Goal: Information Seeking & Learning: Find specific fact

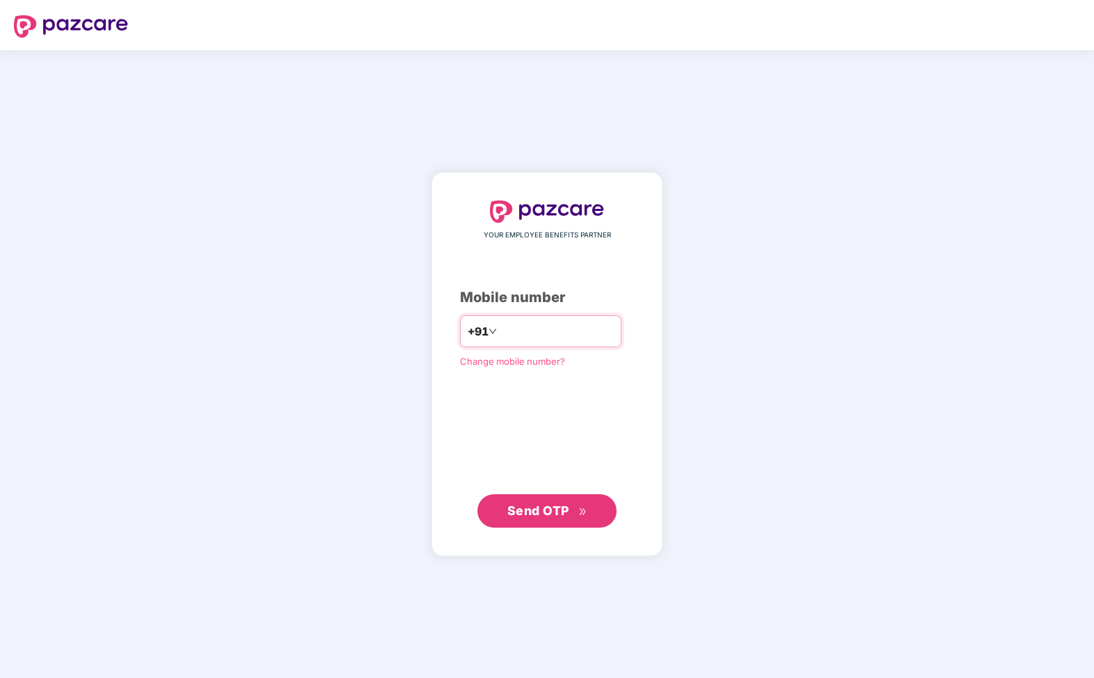
click at [527, 337] on input "number" at bounding box center [557, 331] width 114 height 22
type input "**********"
click at [561, 516] on span "Send OTP" at bounding box center [538, 510] width 62 height 15
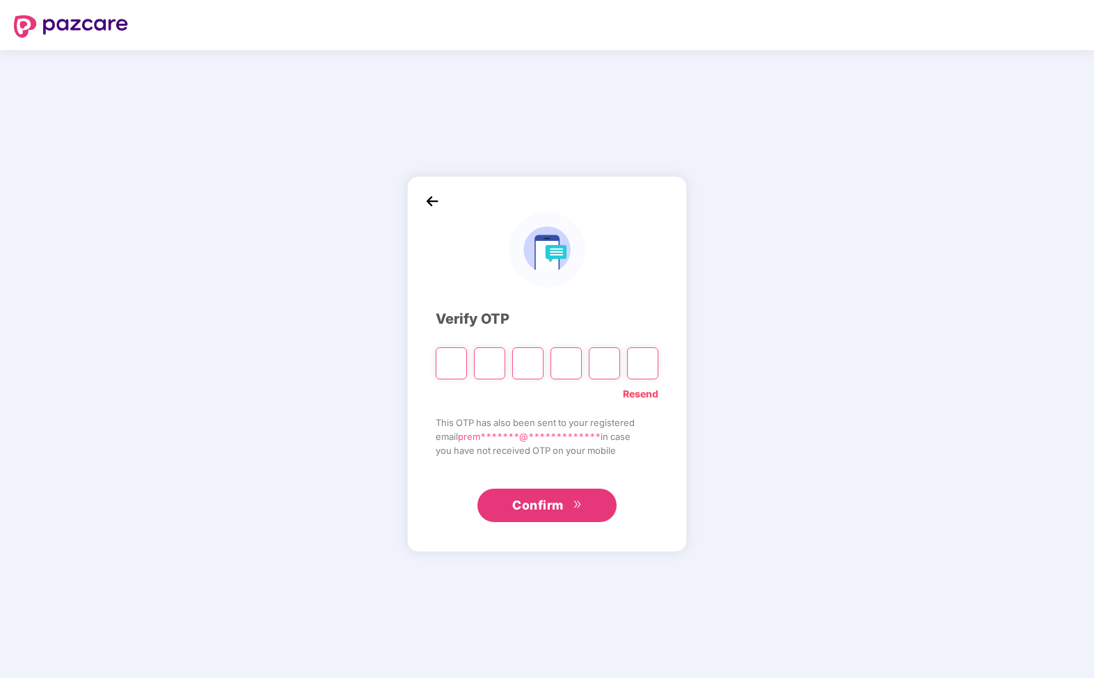
type input "*"
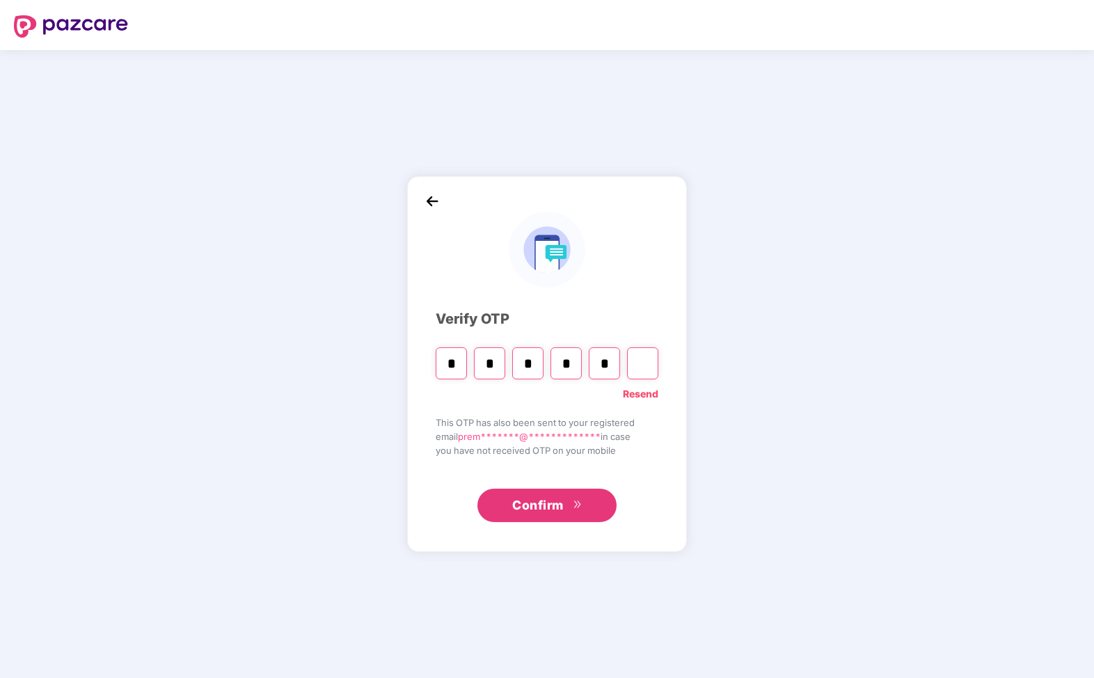
type input "*"
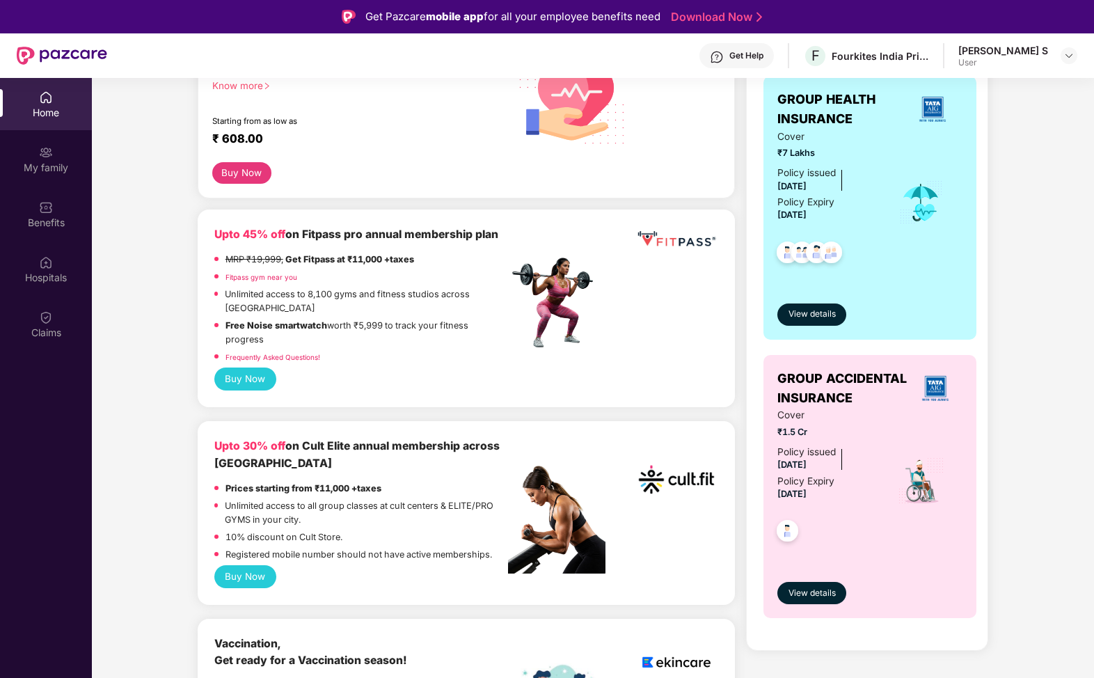
scroll to position [246, 0]
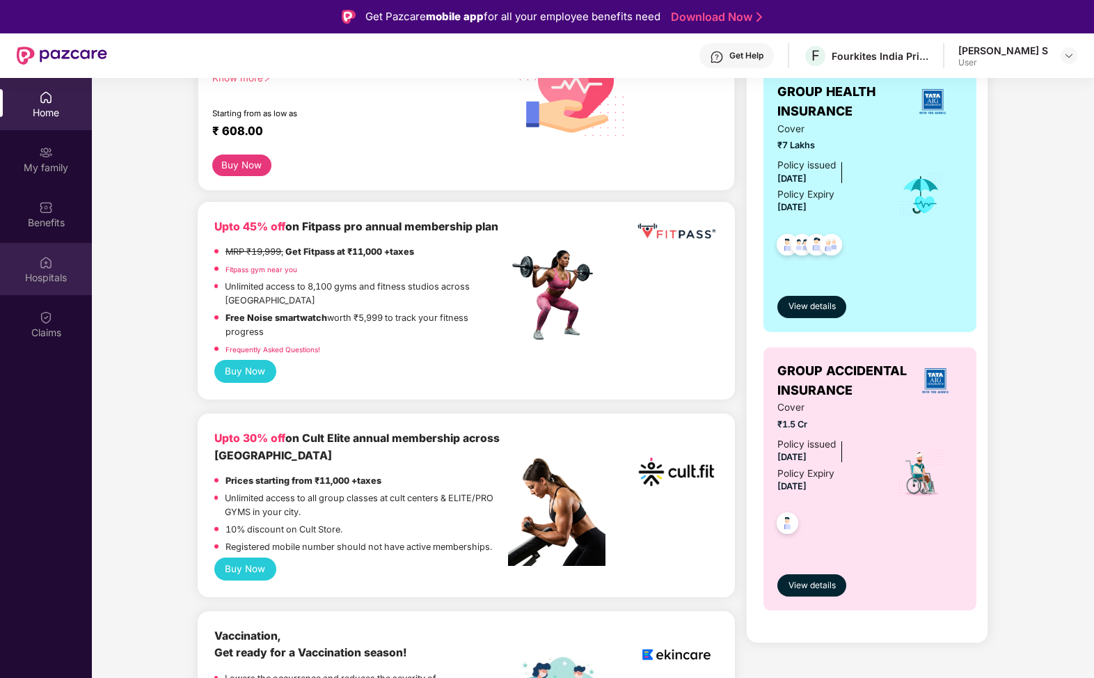
click at [58, 271] on div "Hospitals" at bounding box center [46, 278] width 92 height 14
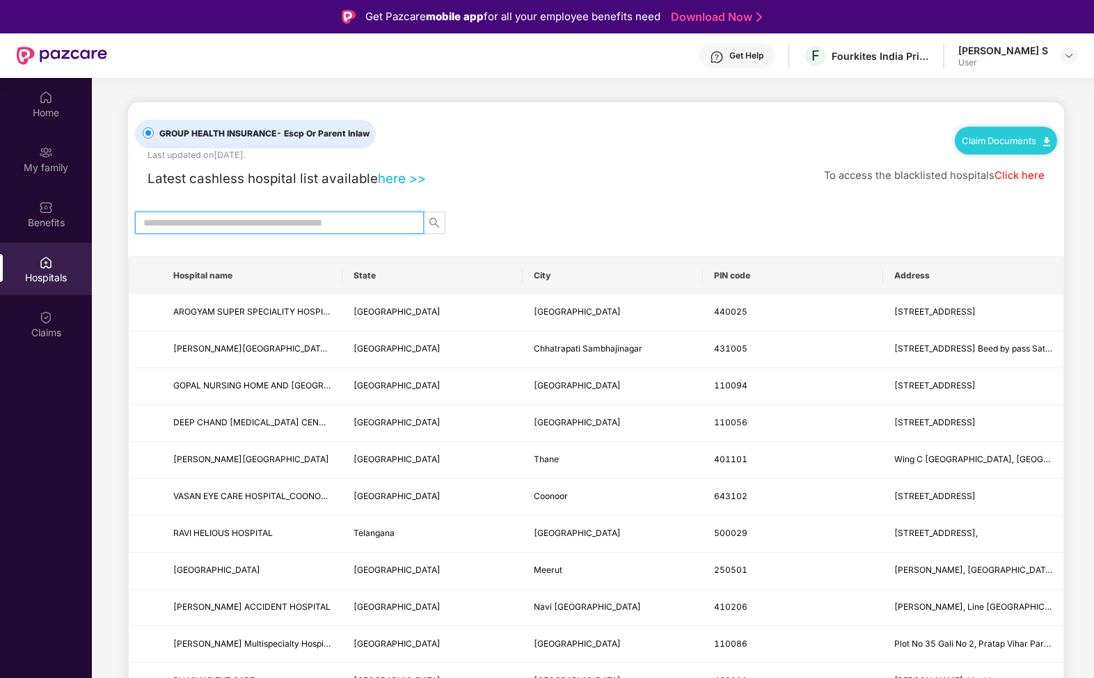
click at [249, 221] on input "text" at bounding box center [273, 222] width 261 height 15
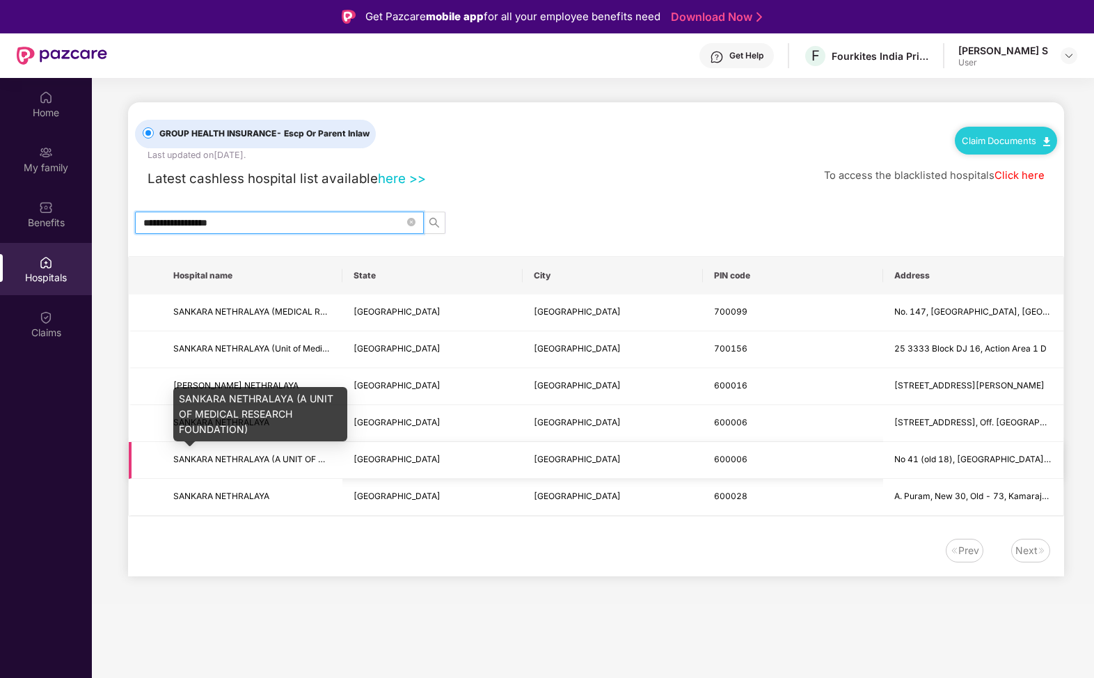
type input "**********"
click at [306, 458] on span "SANKARA NETHRALAYA (A UNIT OF MEDICAL RESEARCH FOUNDATION)" at bounding box center [317, 459] width 289 height 10
click at [298, 459] on span "SANKARA NETHRALAYA (A UNIT OF MEDICAL RESEARCH FOUNDATION)" at bounding box center [317, 459] width 289 height 10
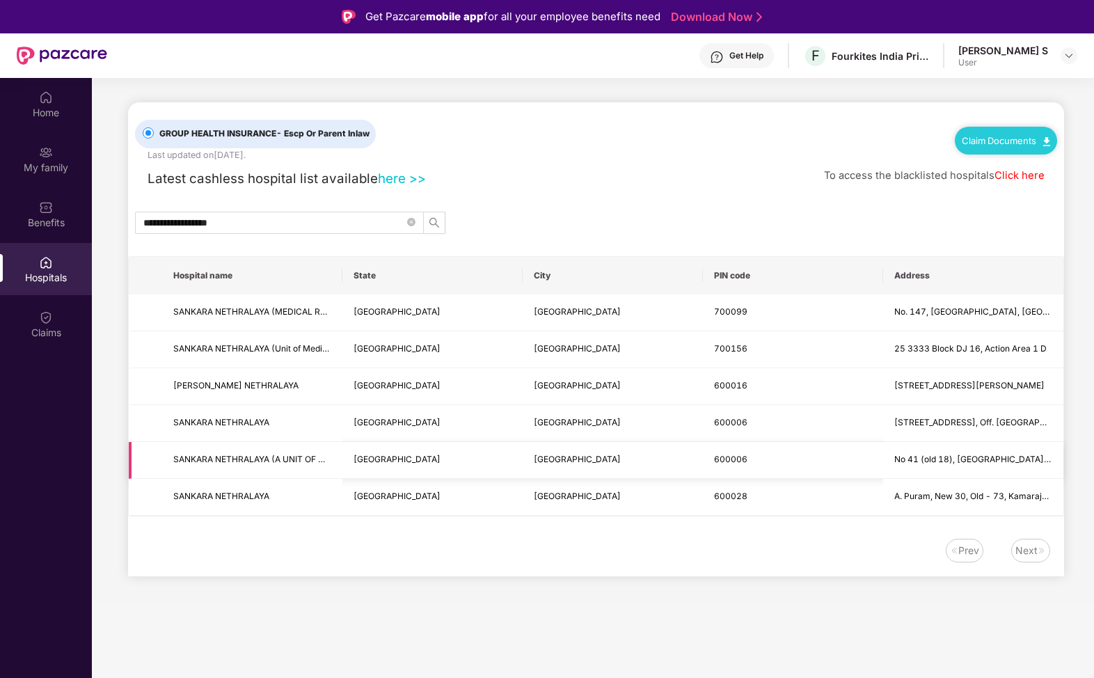
click at [160, 458] on td at bounding box center [145, 460] width 33 height 37
click at [318, 454] on span "SANKARA NETHRALAYA (A UNIT OF MEDICAL RESEARCH FOUNDATION)" at bounding box center [317, 459] width 289 height 10
click at [56, 324] on div "Claims" at bounding box center [46, 324] width 92 height 52
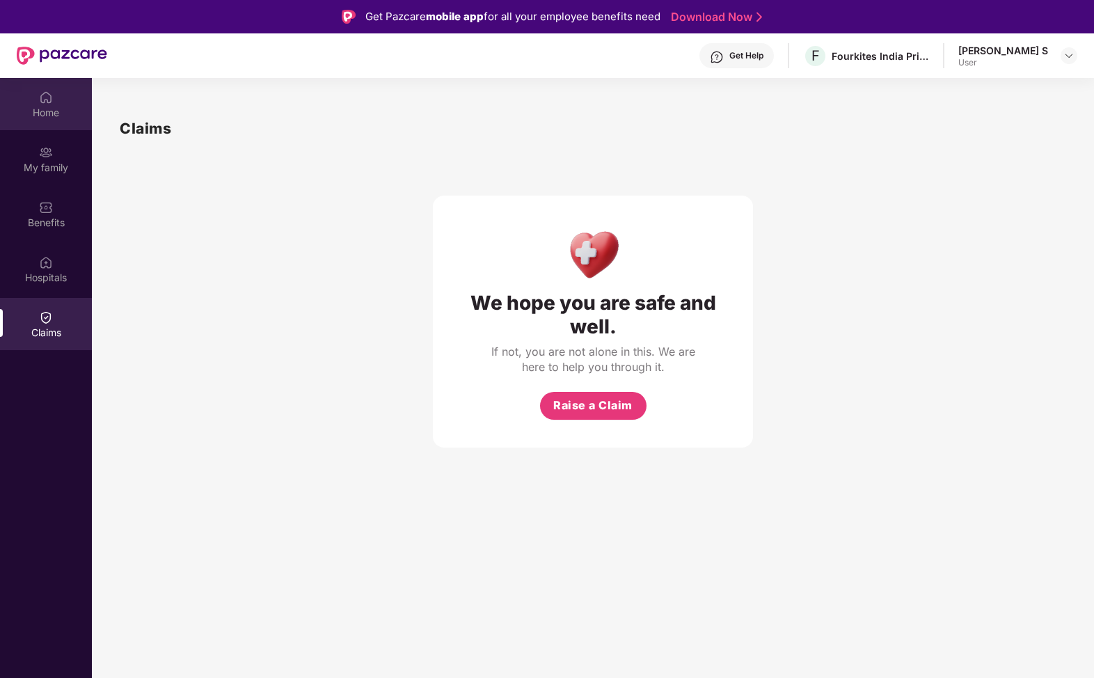
click at [56, 128] on div "Home" at bounding box center [46, 104] width 92 height 52
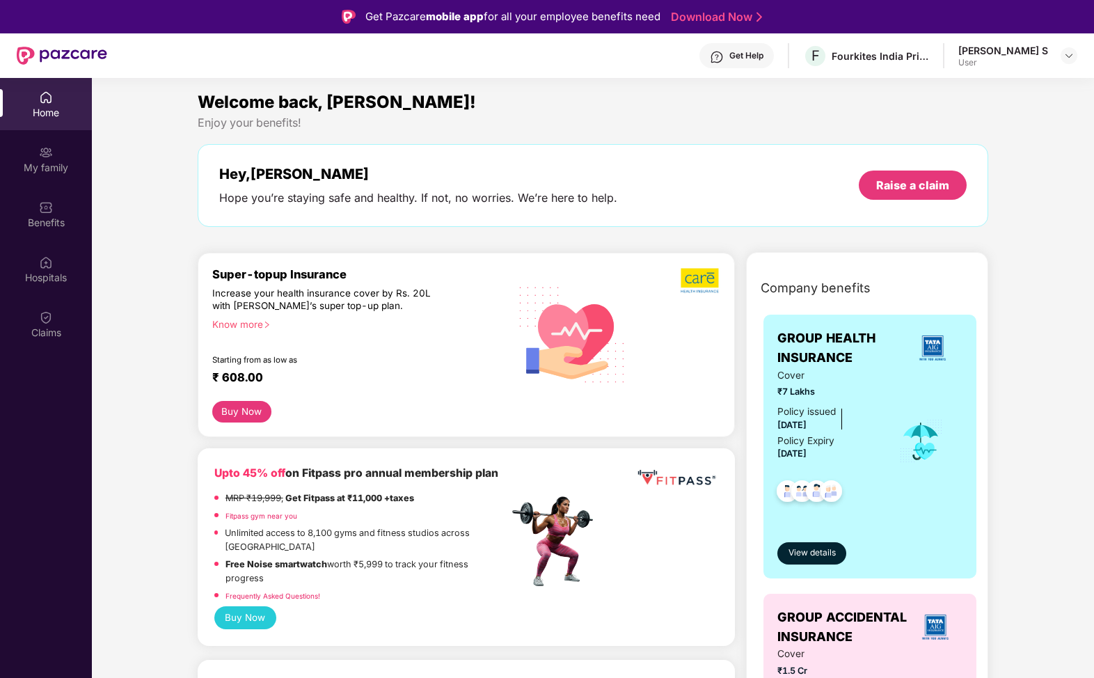
click at [547, 286] on img at bounding box center [572, 333] width 127 height 129
click at [331, 278] on div "Super-topup Insurance" at bounding box center [360, 274] width 296 height 14
click at [259, 325] on div "Know more" at bounding box center [356, 324] width 288 height 10
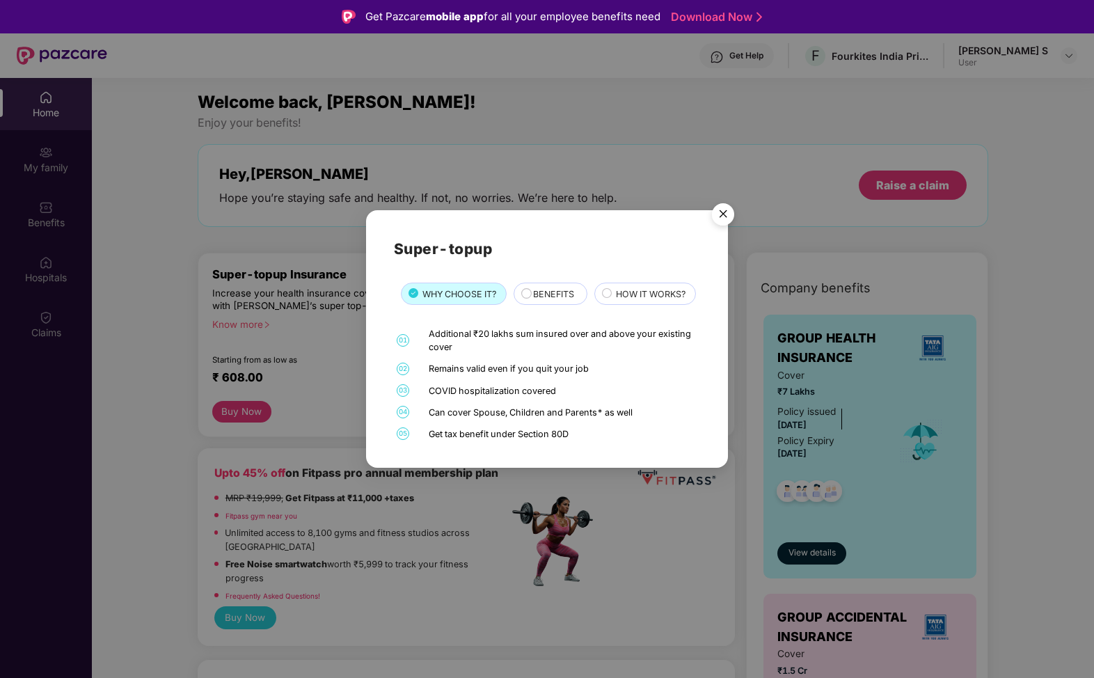
scroll to position [19, 0]
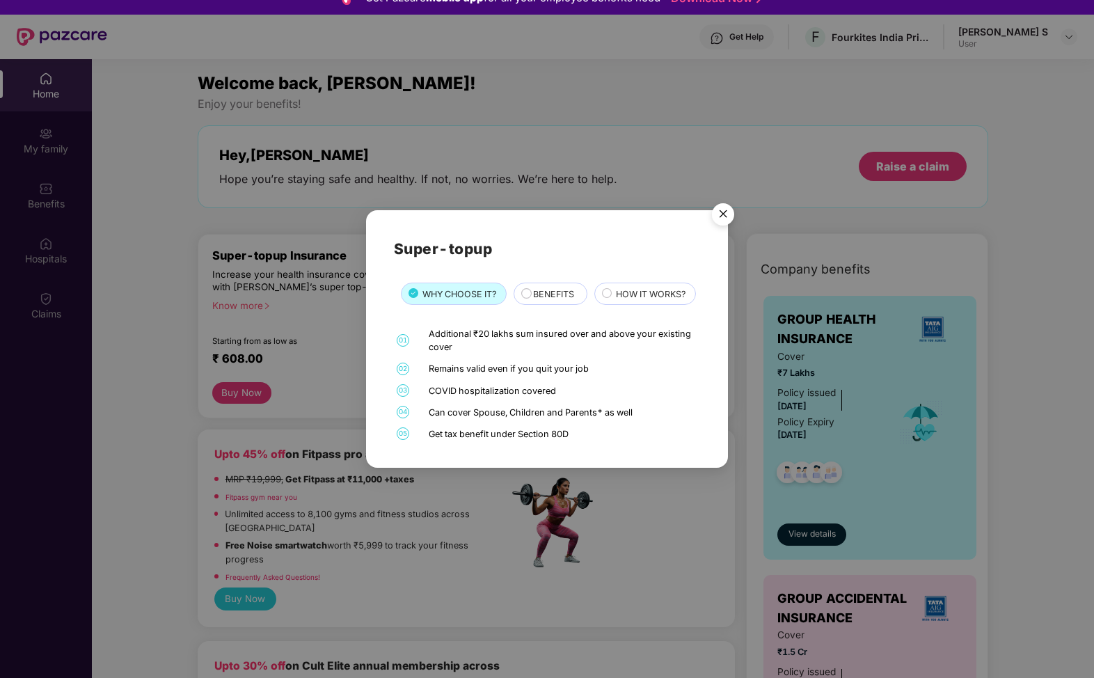
click at [528, 291] on div "BENEFITS" at bounding box center [553, 295] width 54 height 16
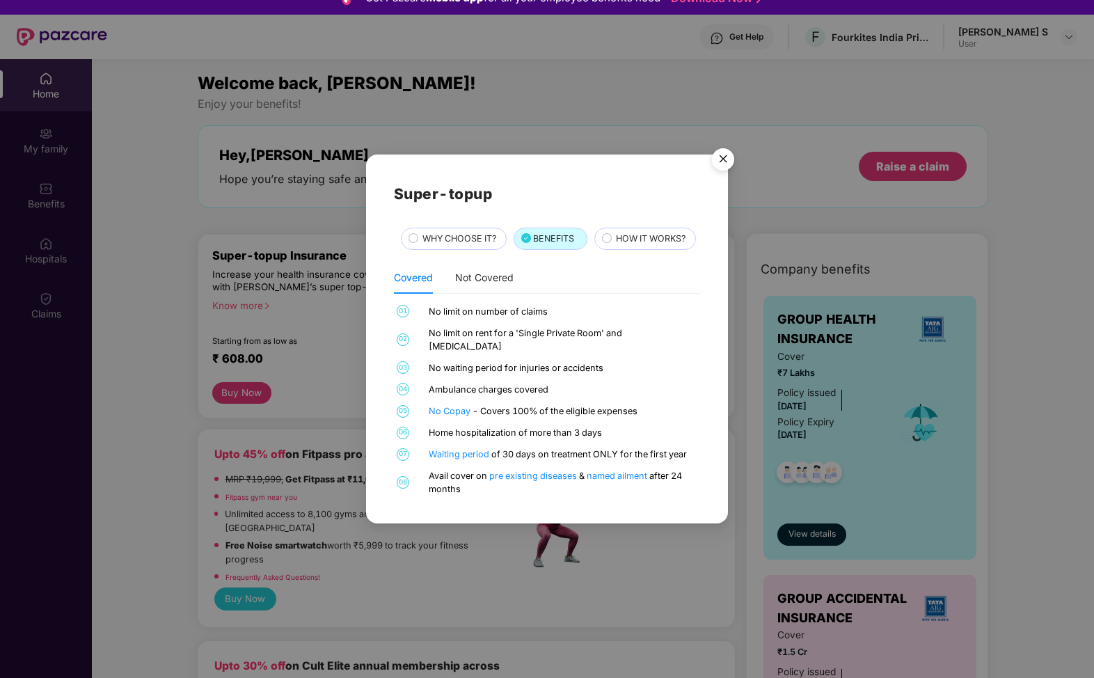
scroll to position [0, 0]
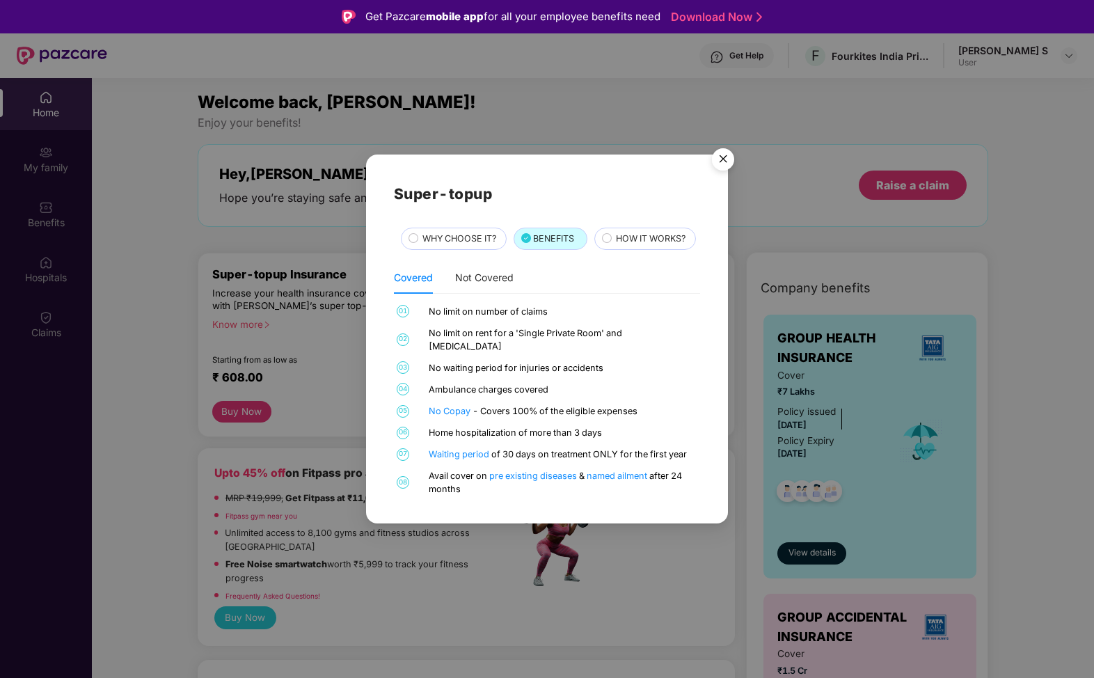
click at [625, 246] on span "HOW IT WORKS?" at bounding box center [651, 239] width 70 height 14
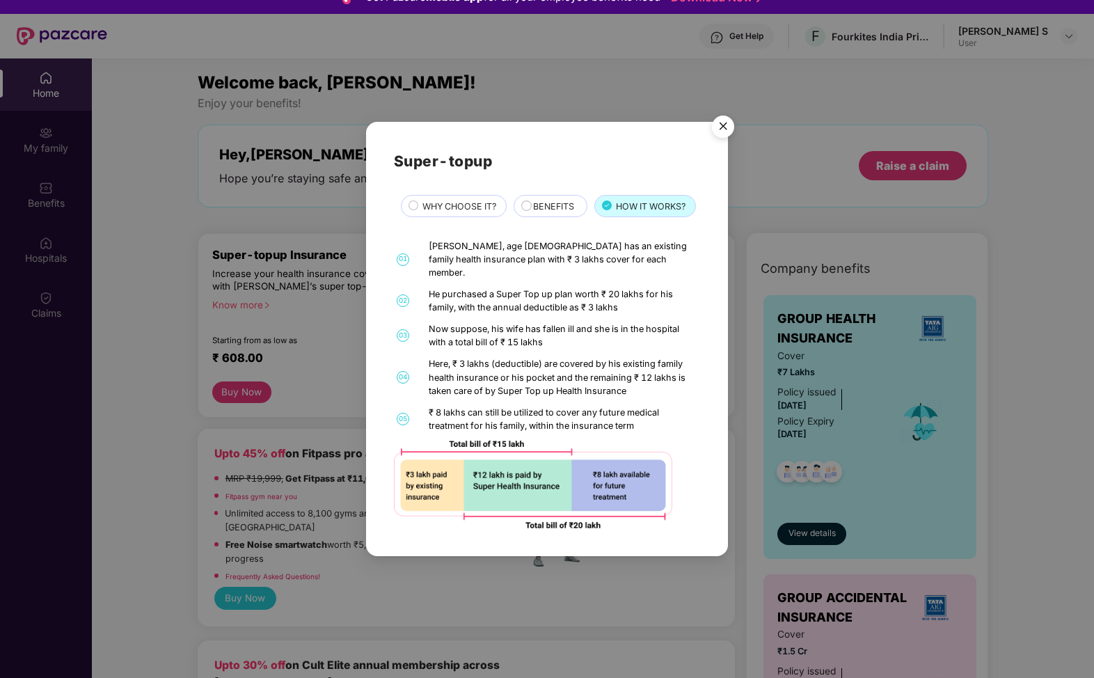
scroll to position [43, 0]
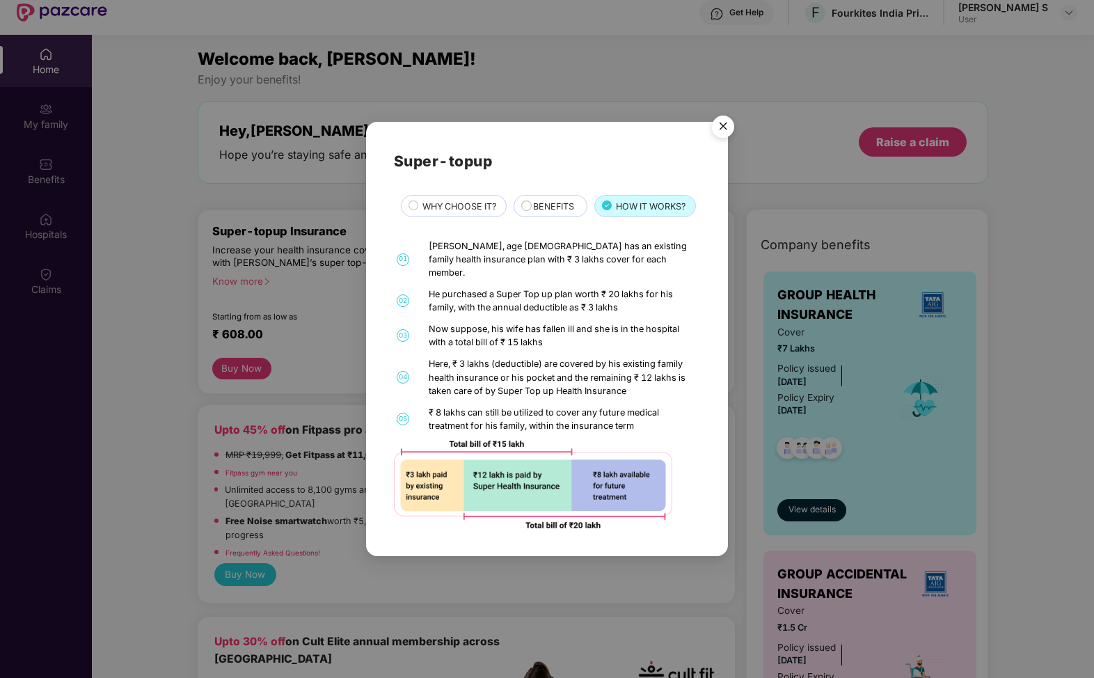
click at [726, 131] on img "Close" at bounding box center [723, 128] width 39 height 39
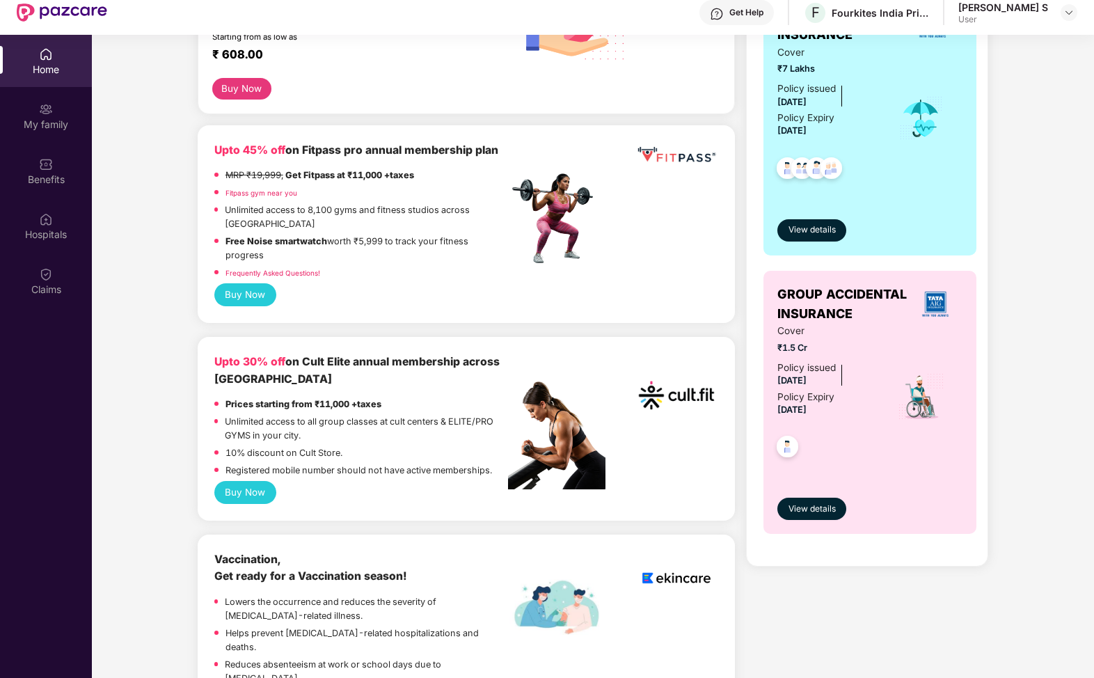
scroll to position [280, 0]
click at [834, 511] on span "View details" at bounding box center [811, 508] width 47 height 13
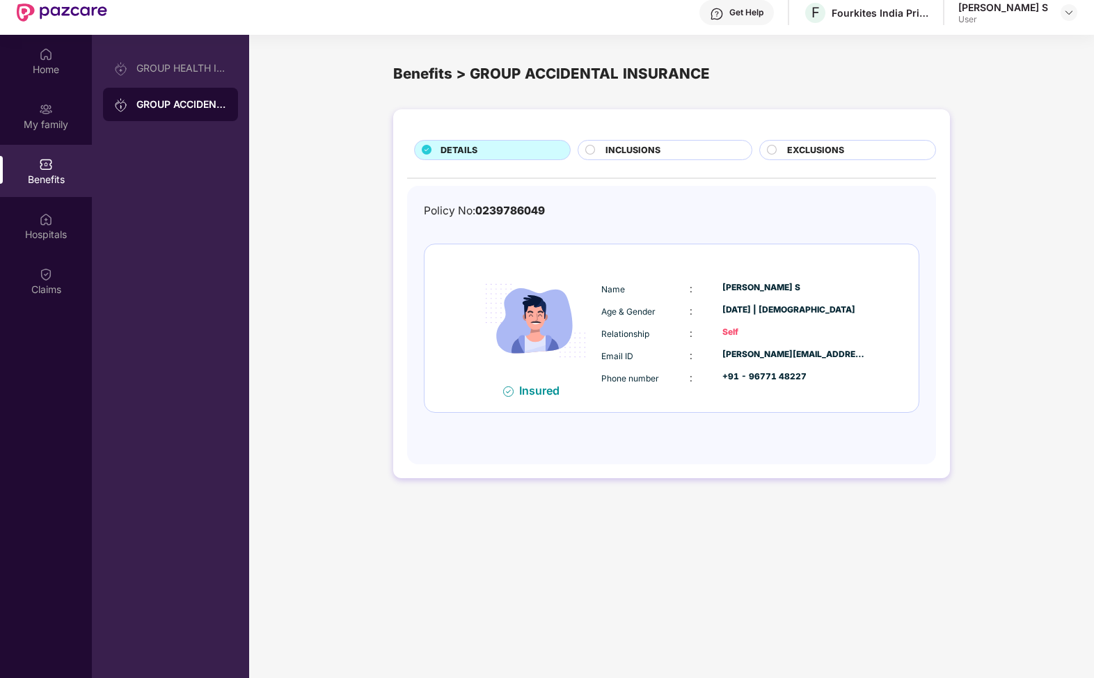
click at [645, 148] on span "INCLUSIONS" at bounding box center [632, 150] width 55 height 14
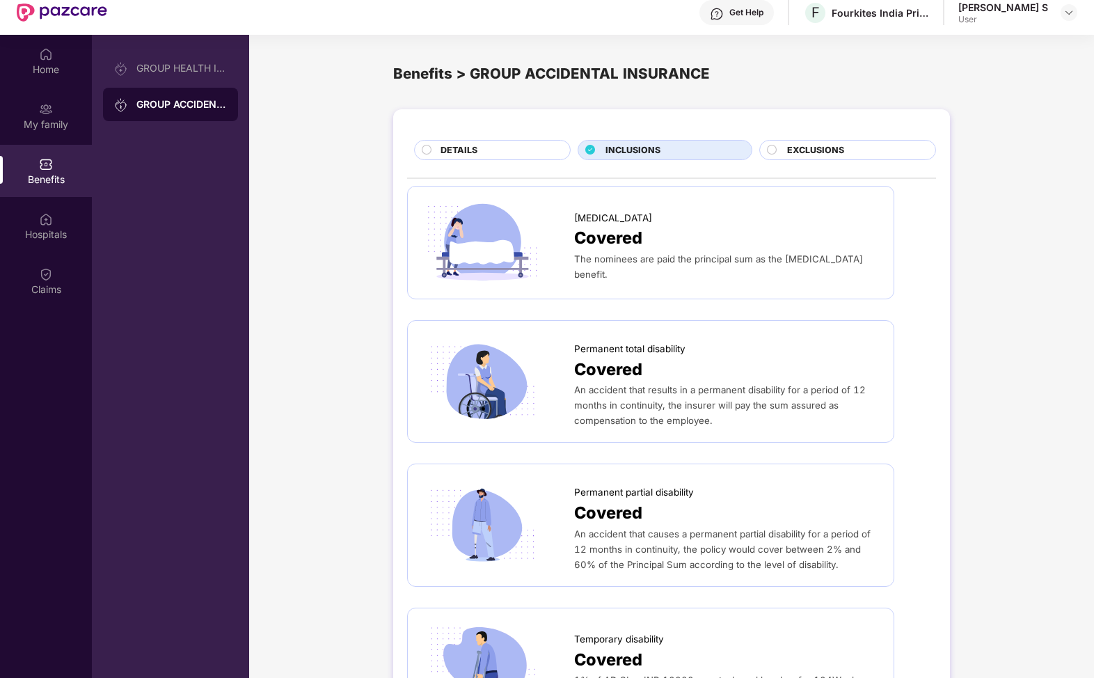
click at [810, 143] on div "EXCLUSIONS" at bounding box center [847, 150] width 177 height 20
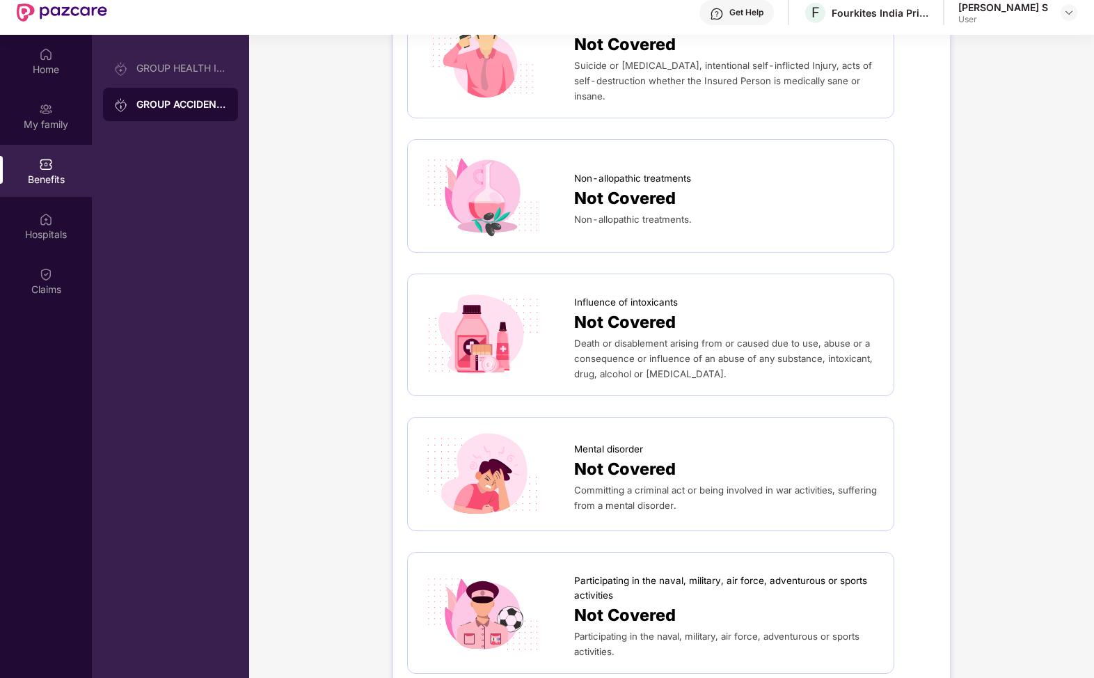
scroll to position [610, 0]
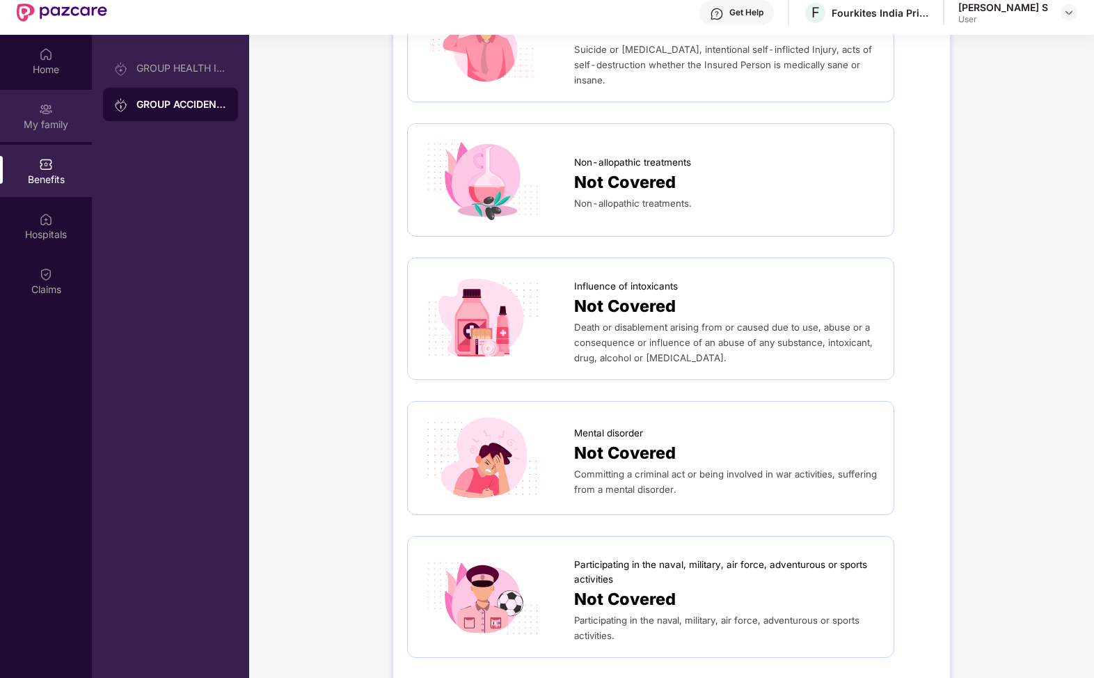
click at [56, 115] on div "My family" at bounding box center [46, 116] width 92 height 52
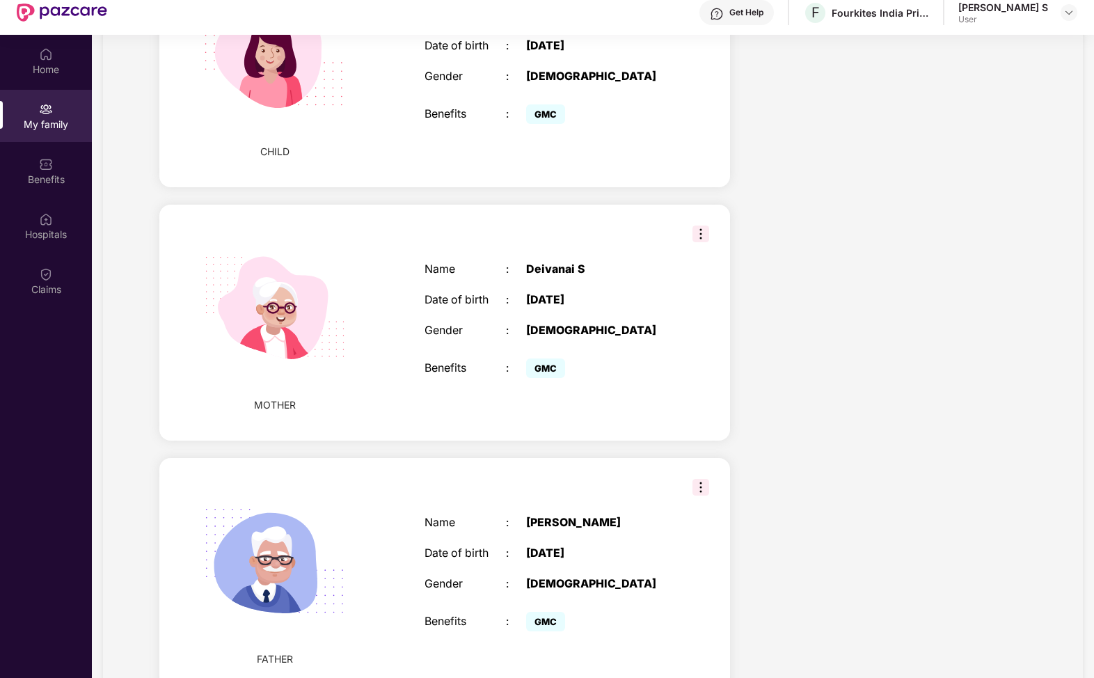
scroll to position [896, 0]
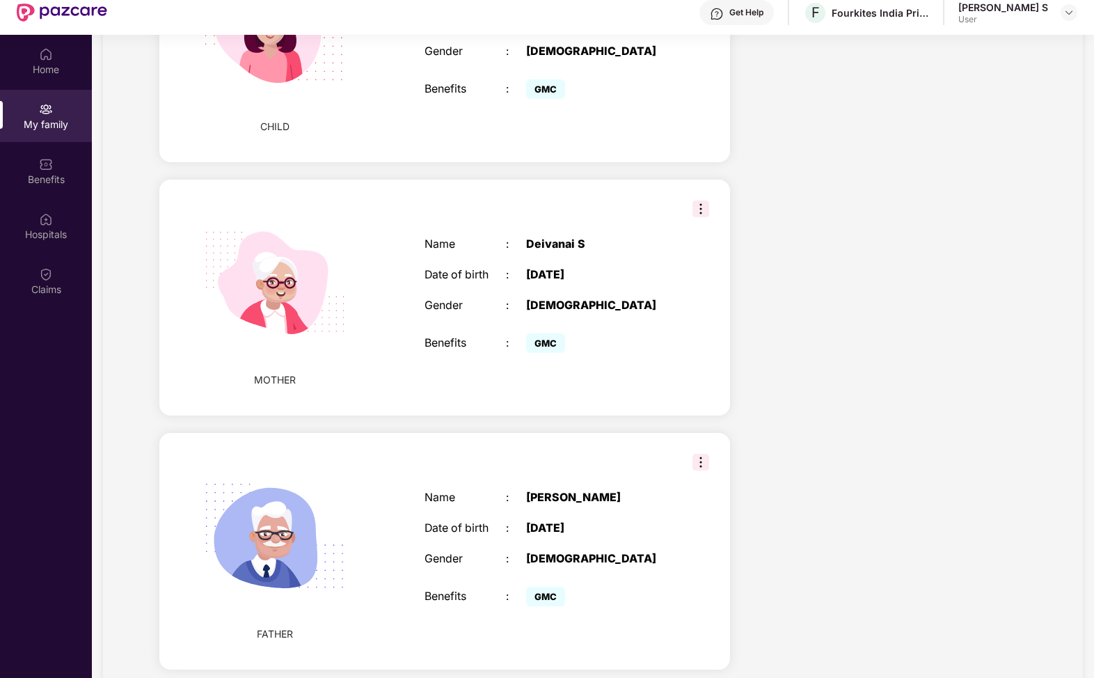
click at [699, 200] on img at bounding box center [700, 208] width 17 height 17
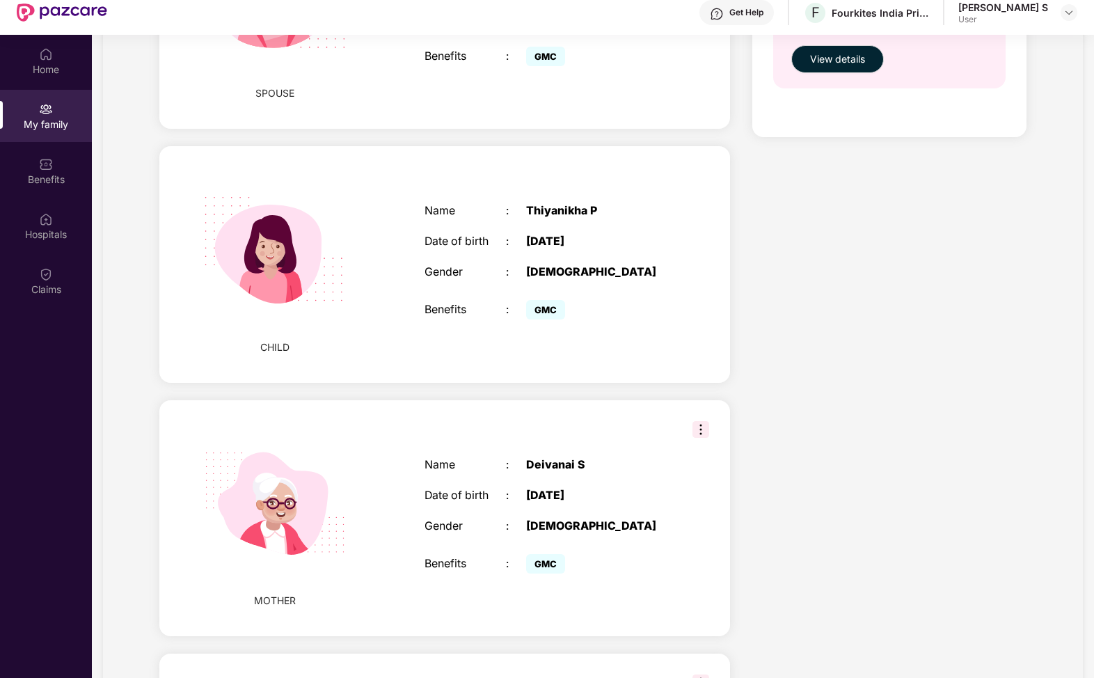
scroll to position [668, 0]
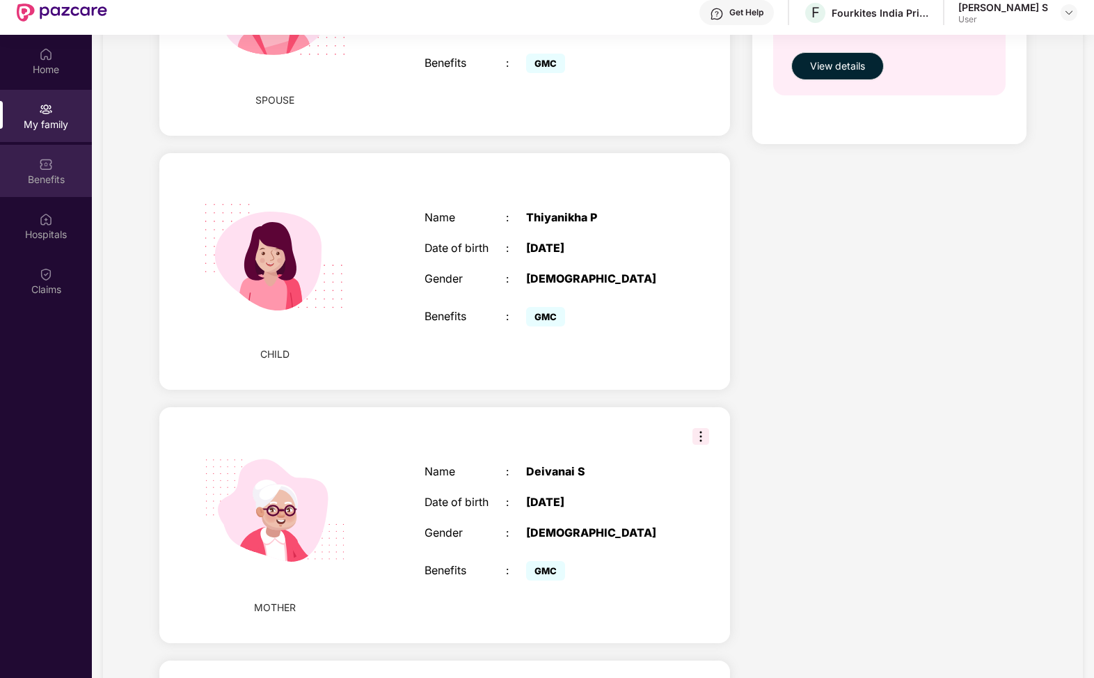
click at [47, 164] on img at bounding box center [46, 164] width 14 height 14
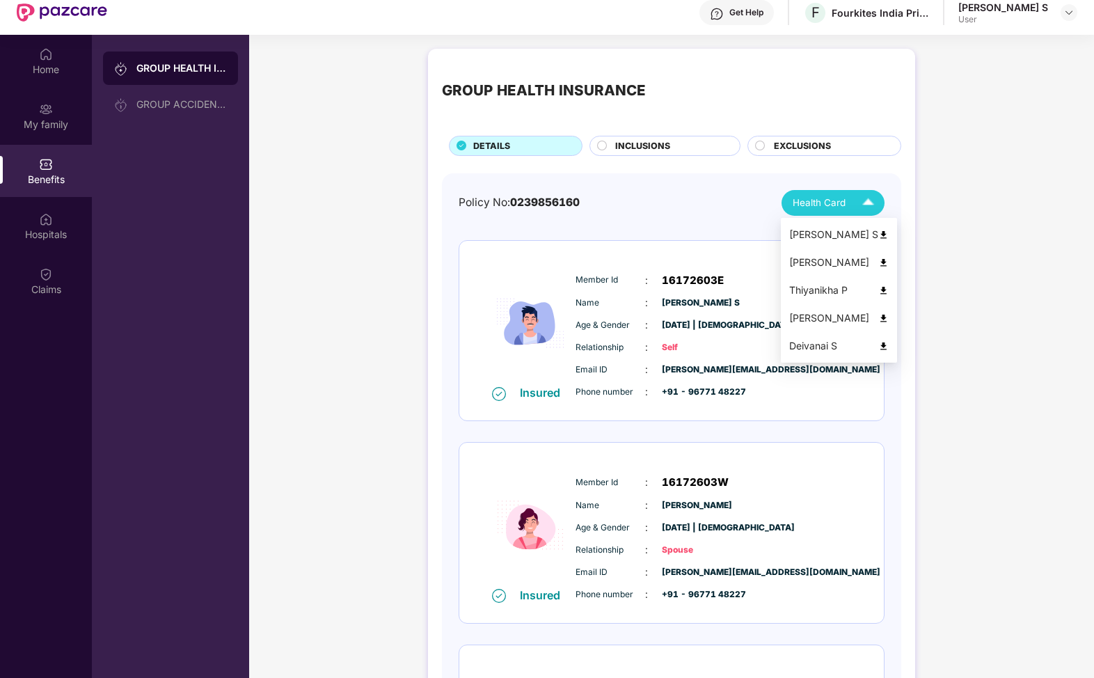
click at [870, 200] on img at bounding box center [868, 203] width 24 height 24
click at [829, 343] on div "Deivanai S" at bounding box center [839, 345] width 100 height 15
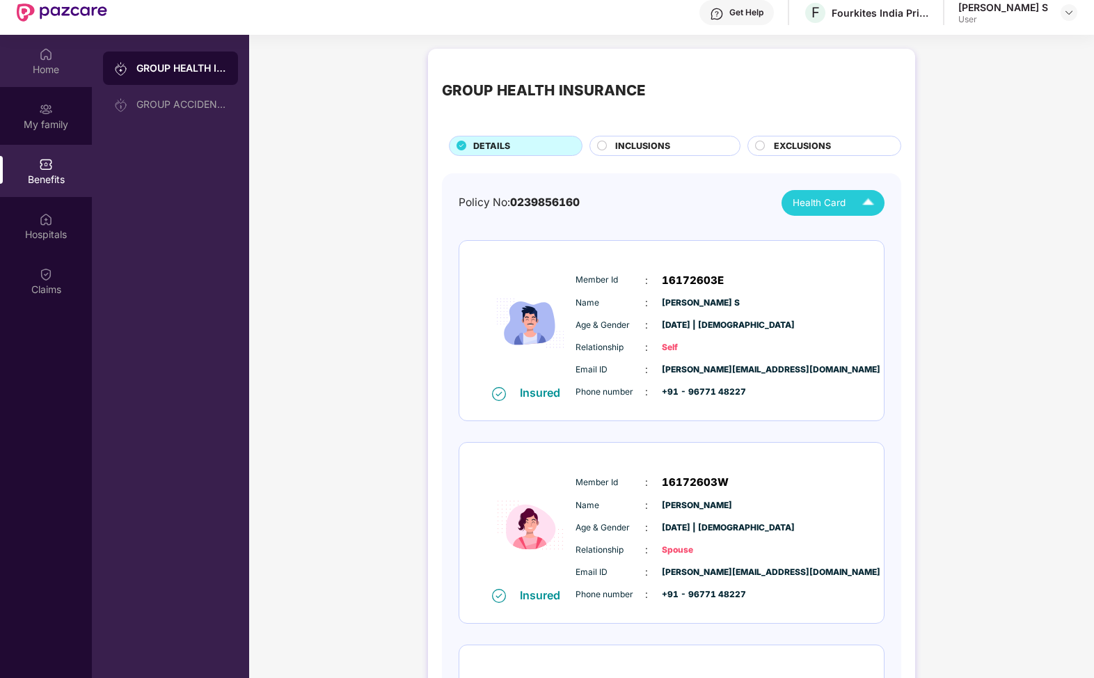
click at [42, 67] on div "Home" at bounding box center [46, 70] width 92 height 14
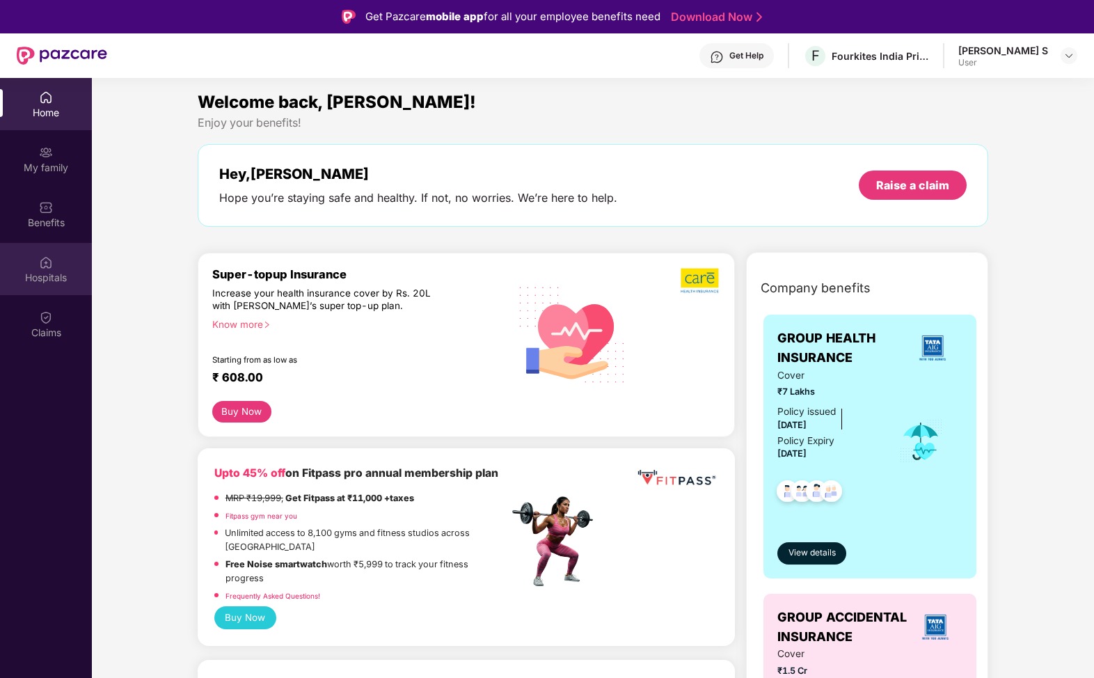
click at [51, 271] on div "Hospitals" at bounding box center [46, 278] width 92 height 14
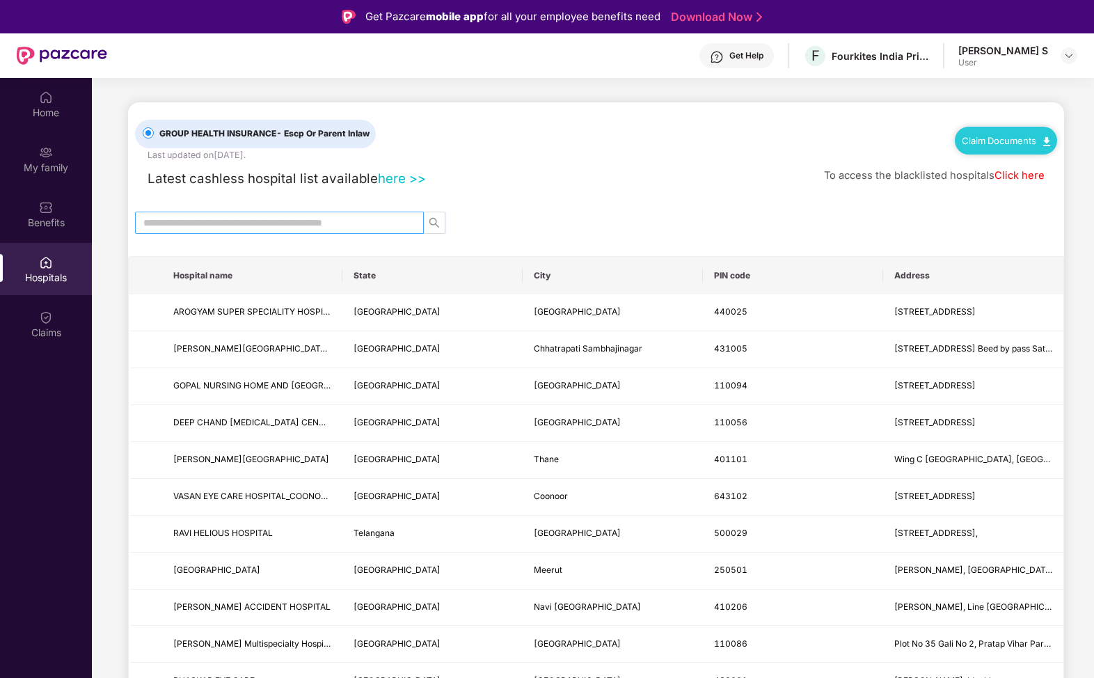
click at [287, 229] on input "text" at bounding box center [273, 222] width 261 height 15
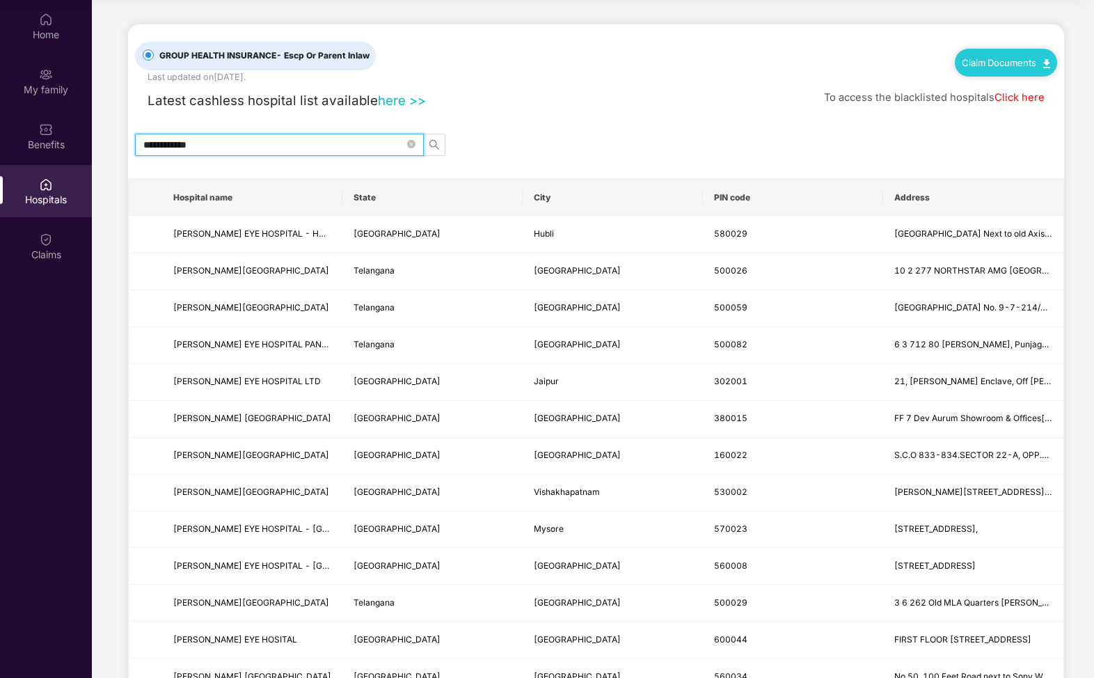
click at [332, 143] on input "**********" at bounding box center [273, 144] width 261 height 15
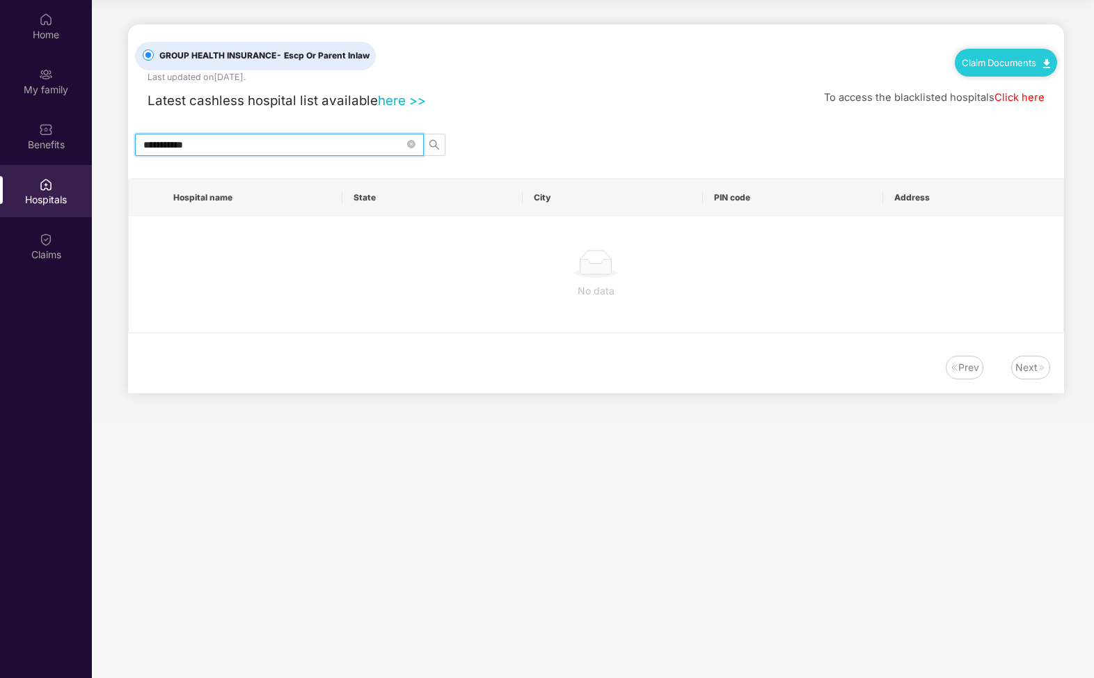
type input "**********"
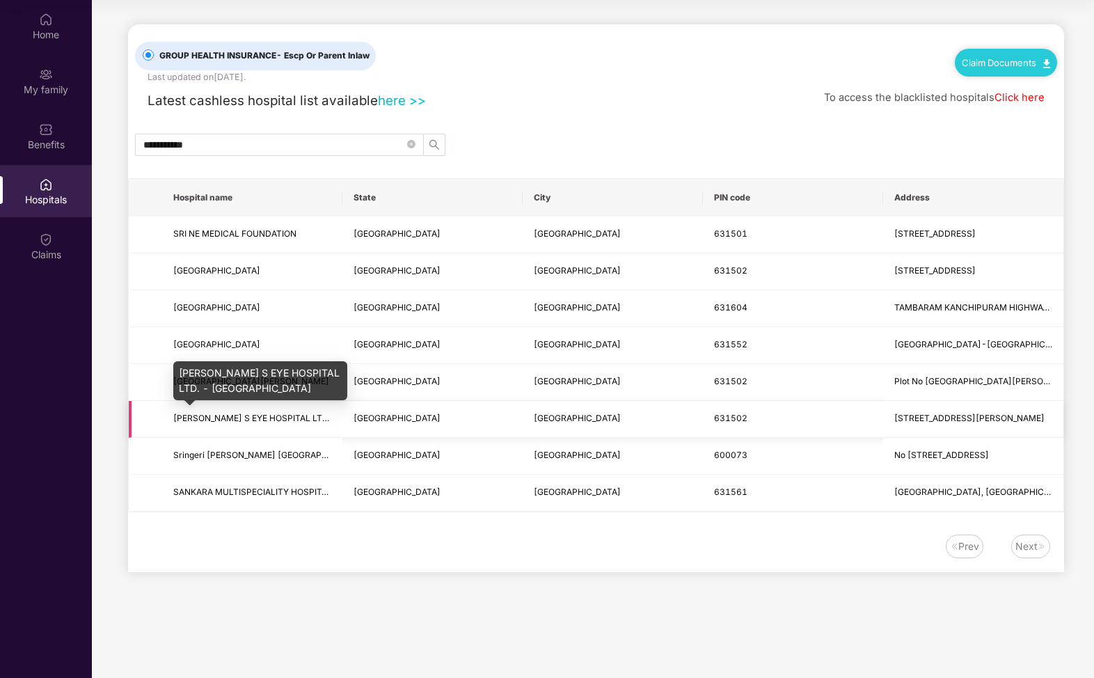
click at [281, 419] on span "DR. AGARWAL S EYE HOSPITAL LTD. - KANCHIPURAM" at bounding box center [300, 418] width 254 height 10
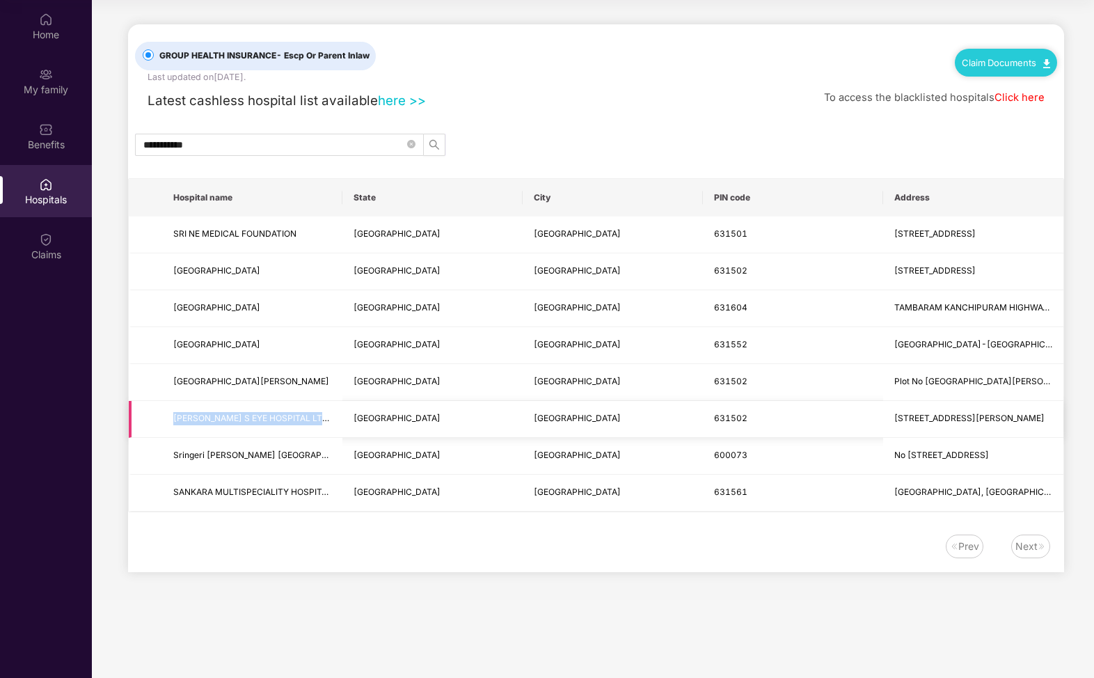
drag, startPoint x: 173, startPoint y: 418, endPoint x: 337, endPoint y: 420, distance: 163.5
click at [337, 420] on td "DR. AGARWAL S EYE HOSPITAL LTD. - KANCHIPURAM" at bounding box center [252, 419] width 180 height 37
copy span "DR. AGARWAL S EYE HOSPITAL LTD. - KA"
